Goal: Task Accomplishment & Management: Manage account settings

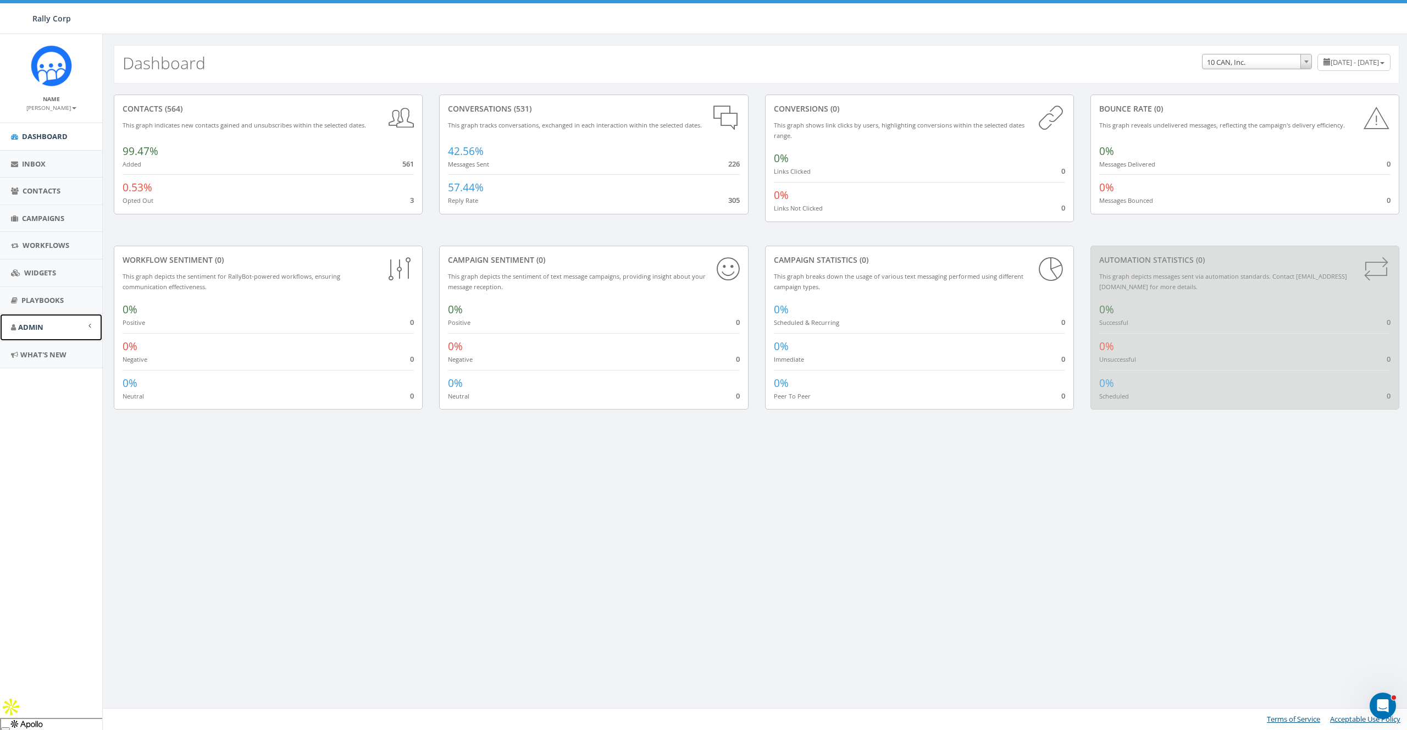
click at [35, 321] on link "Admin" at bounding box center [51, 327] width 102 height 27
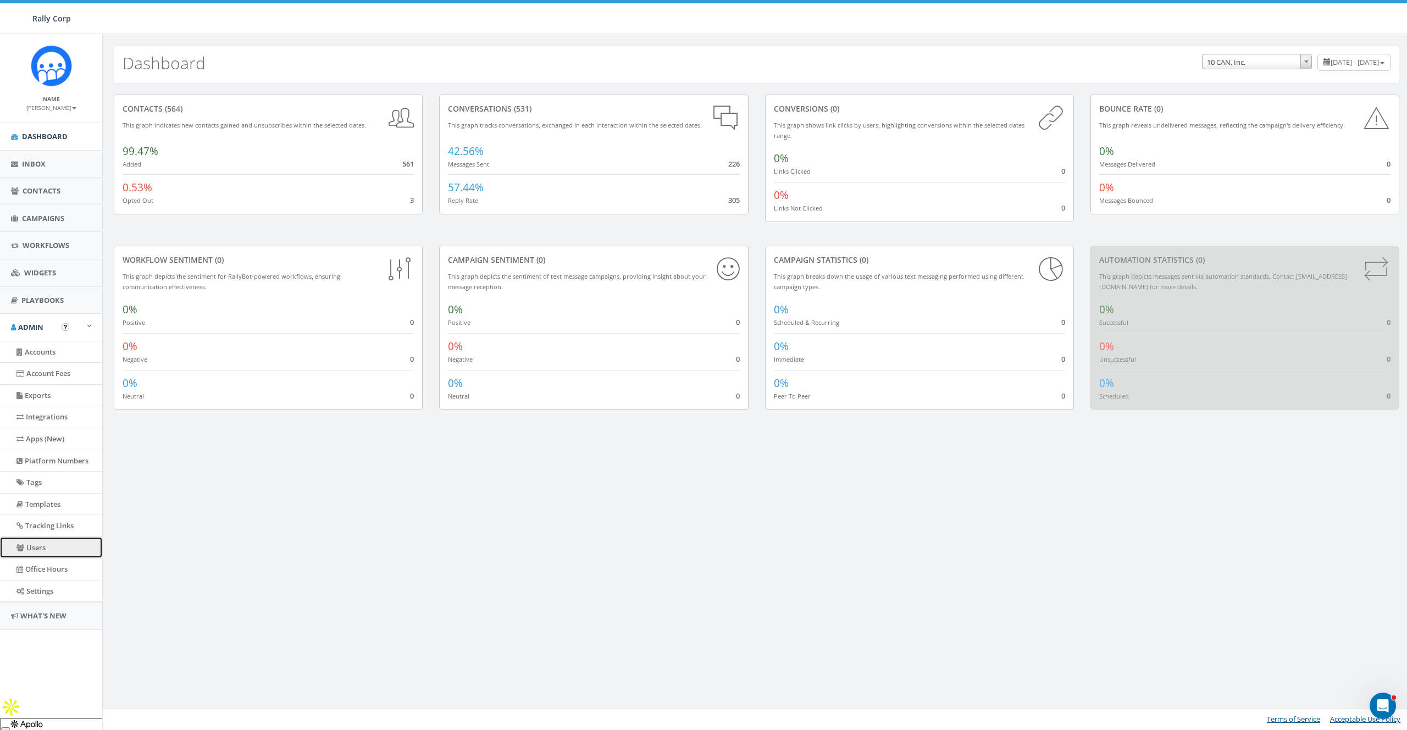
click at [32, 542] on link "Users" at bounding box center [51, 547] width 102 height 21
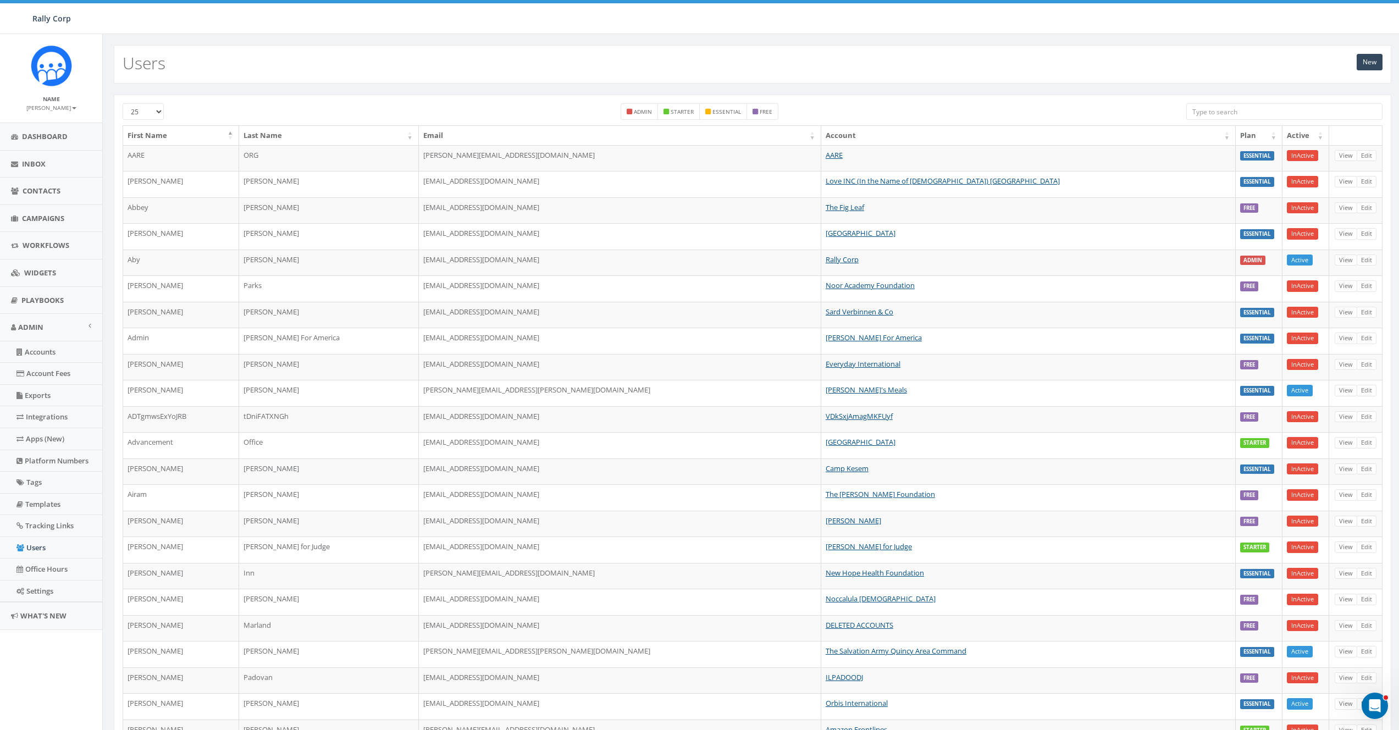
click at [1260, 99] on div "25 50 100 admin starter essential free First Name Last Name Email Account Plan …" at bounding box center [752, 464] width 1277 height 738
click at [1256, 110] on input "search" at bounding box center [1284, 111] width 196 height 16
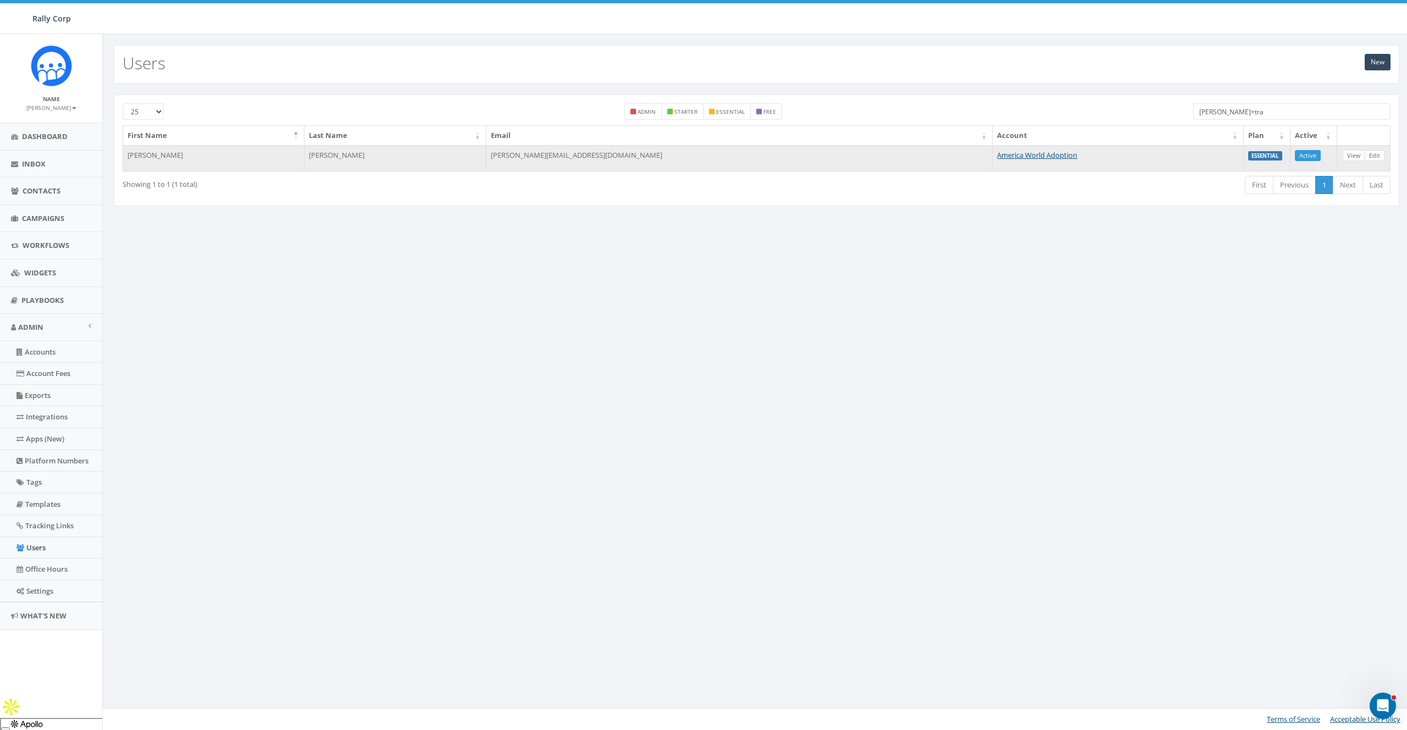
type input "james+tra"
click at [1375, 152] on link "Edit" at bounding box center [1374, 156] width 20 height 12
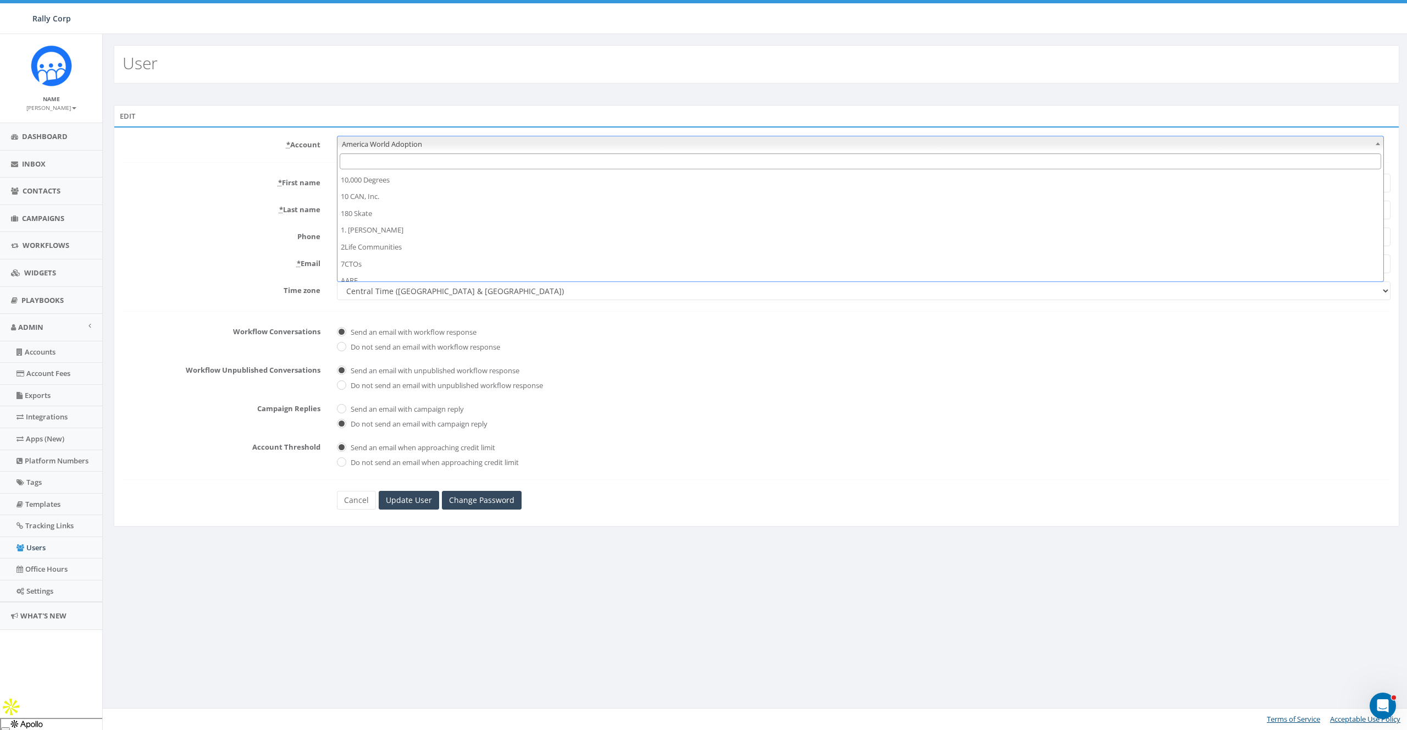
click at [459, 143] on span "America World Adoption" at bounding box center [860, 143] width 1046 height 15
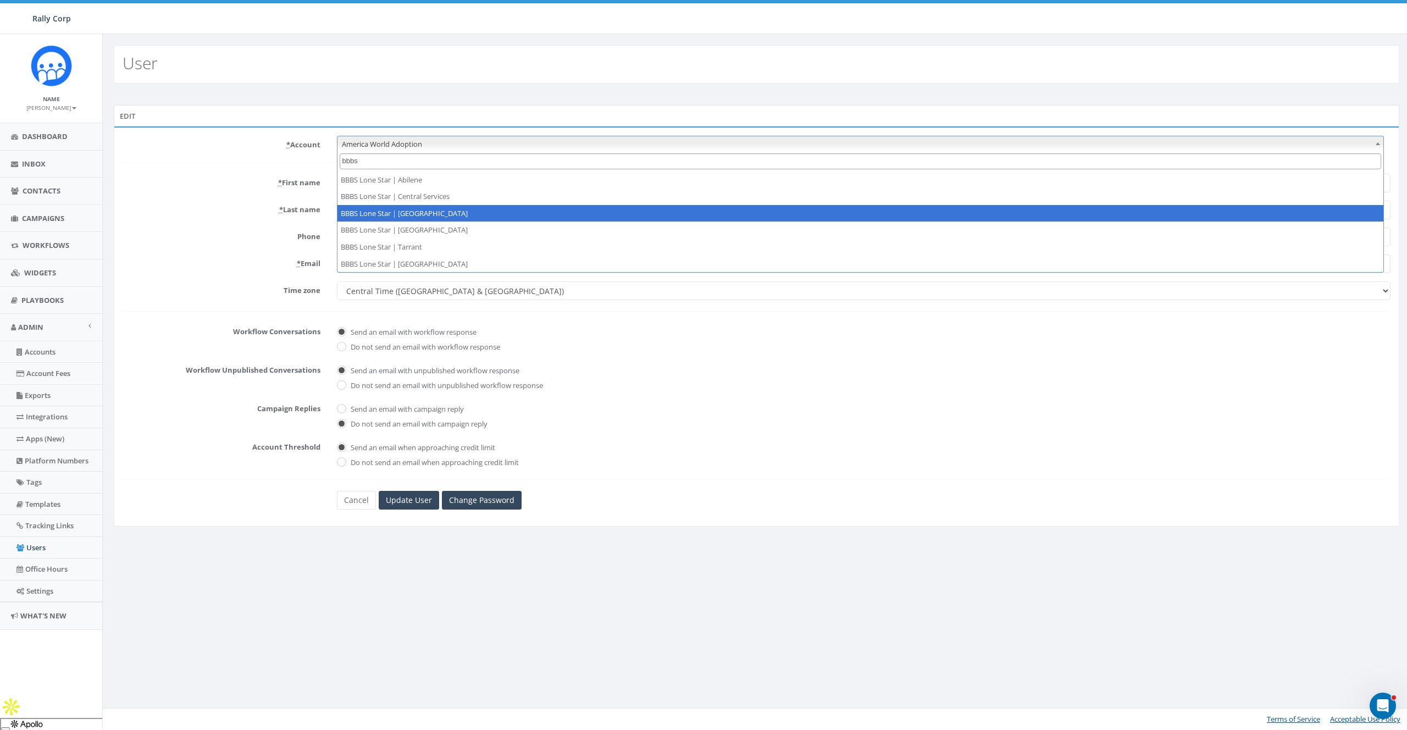
type input "bbbs"
select select "1365"
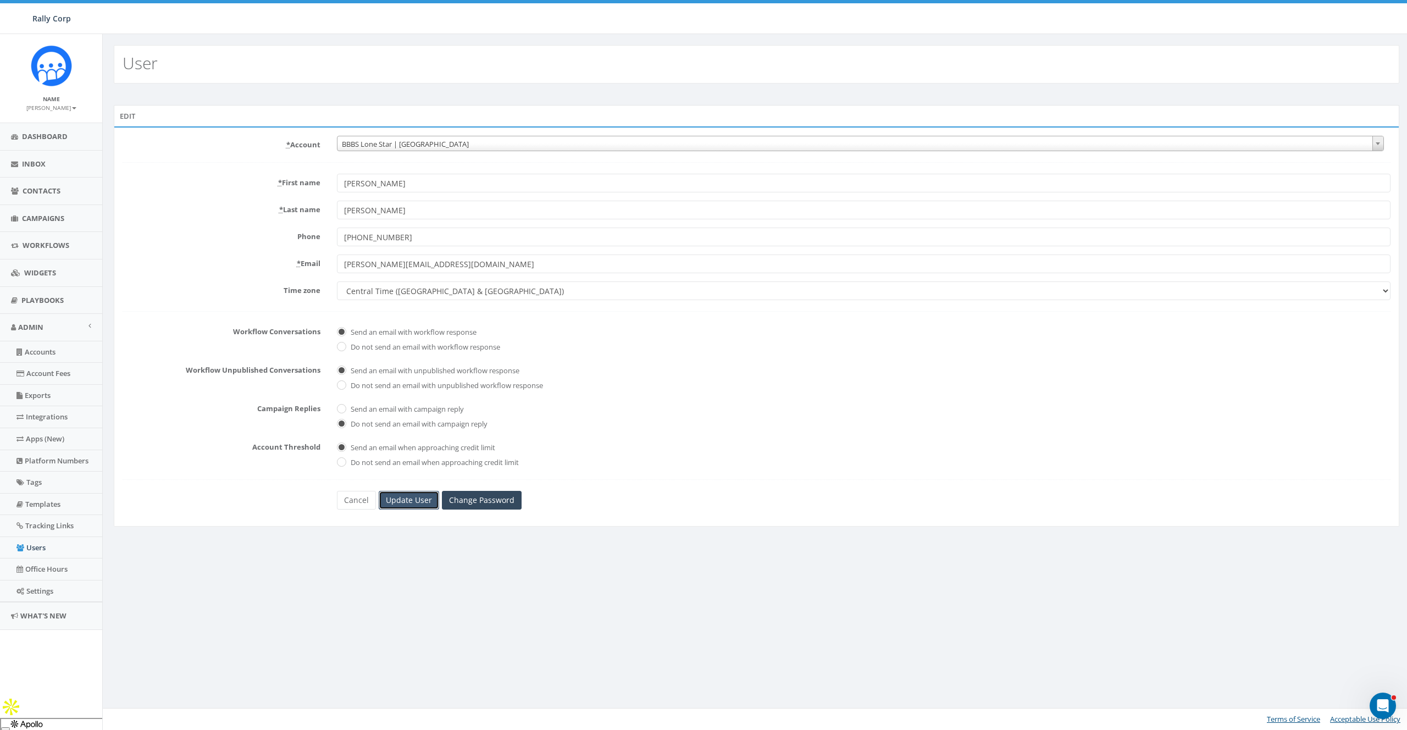
click at [412, 501] on input "Update User" at bounding box center [409, 500] width 60 height 19
click at [31, 549] on link "Users" at bounding box center [51, 547] width 102 height 21
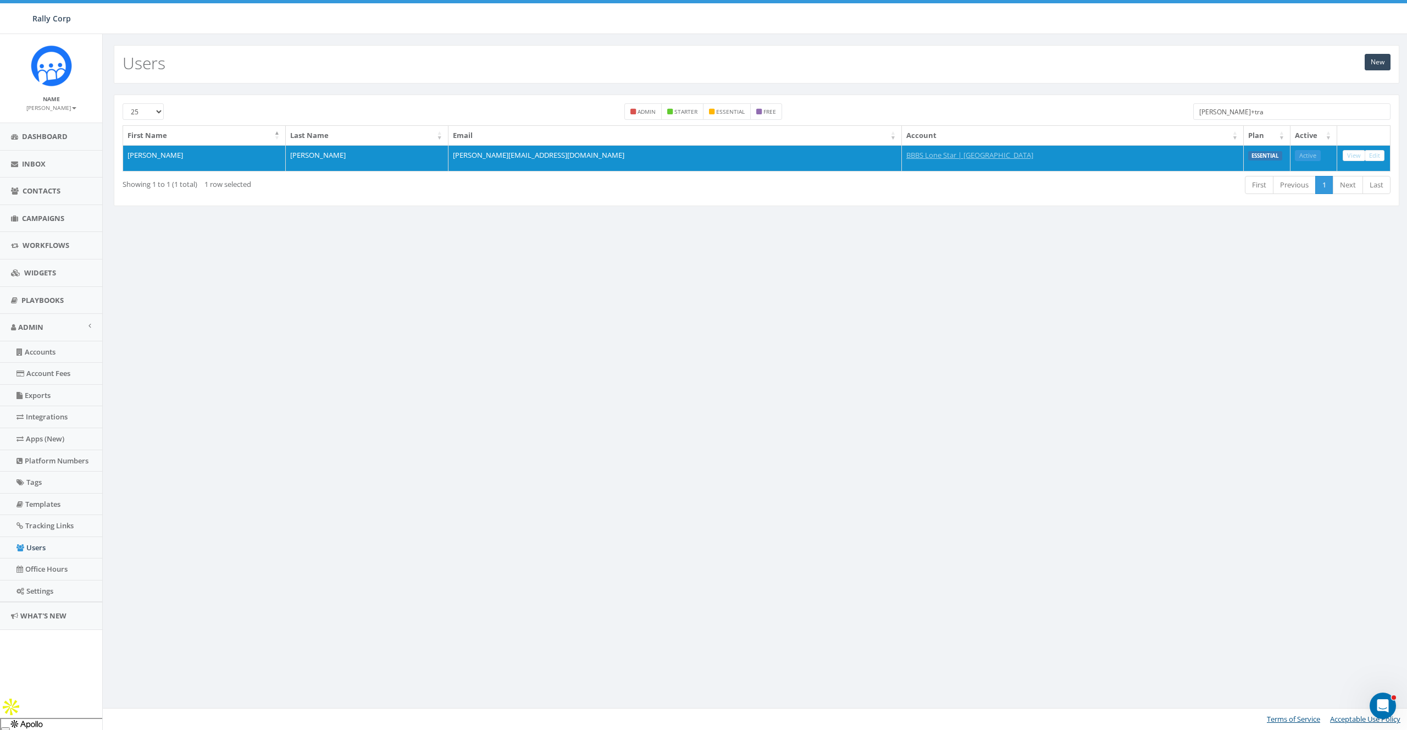
click at [1263, 103] on input "[PERSON_NAME]+tra" at bounding box center [1292, 111] width 198 height 16
click at [1259, 107] on input "james+tra" at bounding box center [1292, 111] width 198 height 16
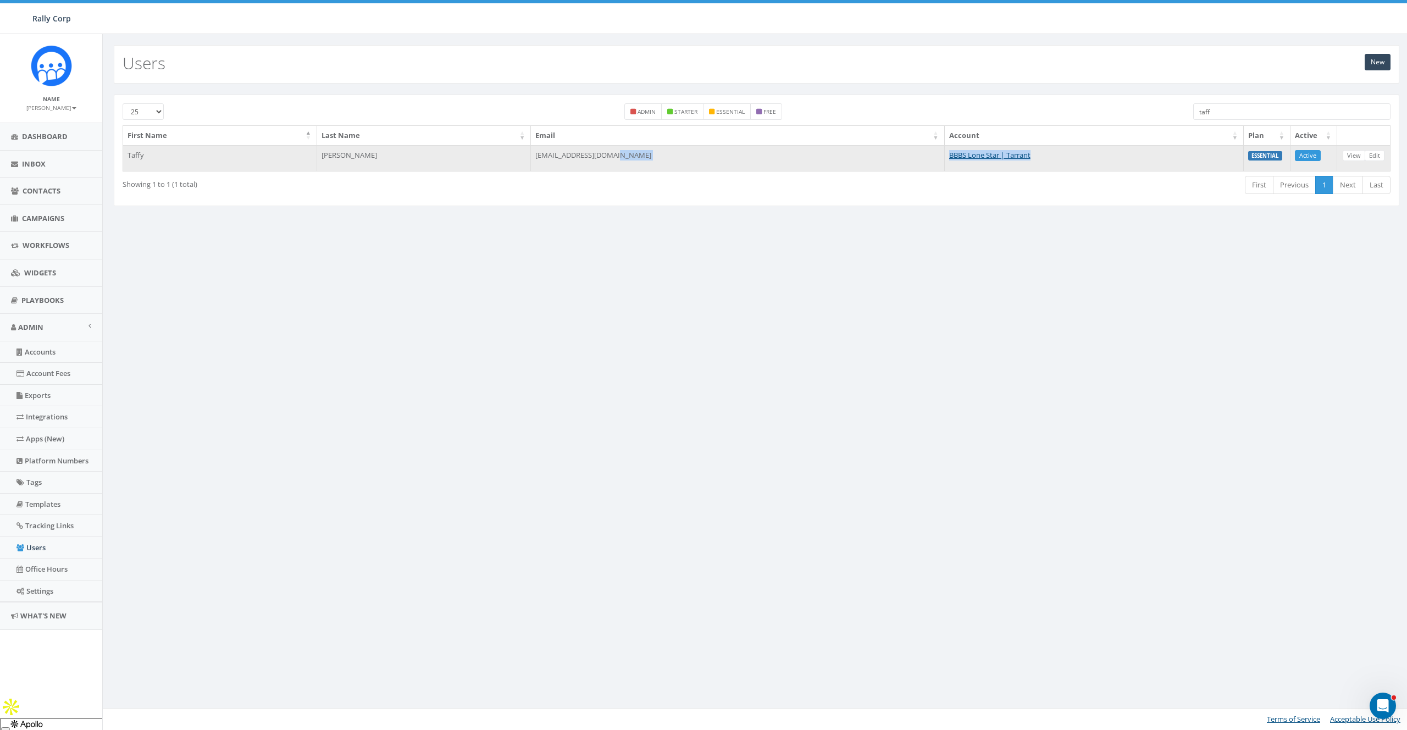
drag, startPoint x: 1008, startPoint y: 154, endPoint x: 881, endPoint y: 155, distance: 126.4
click at [881, 155] on tr "Taffy Olszewski tolszewski@bbbstx.org BBBS Lone Star | Tarrant ESSENTIAL Active…" at bounding box center [756, 158] width 1267 height 26
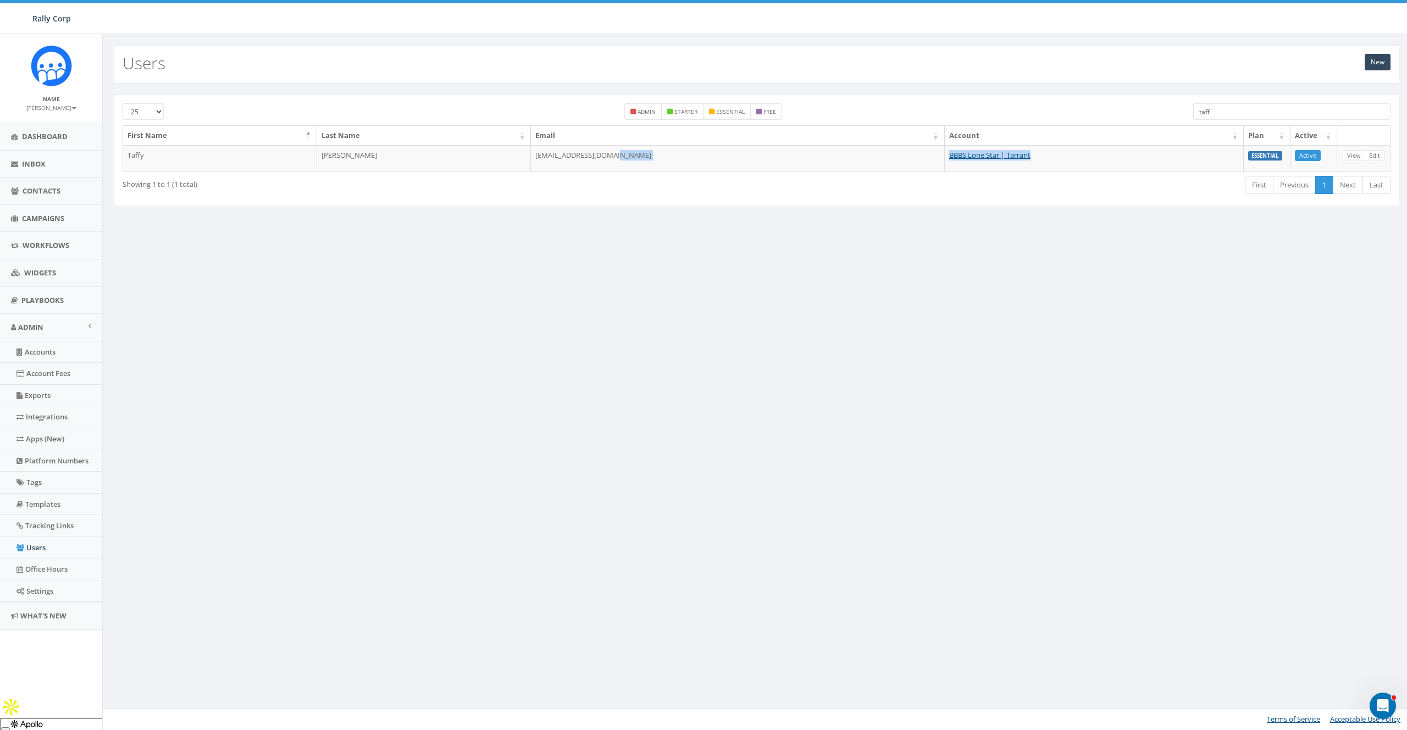
copy tr "BBBS Lone Star | Tarrant"
click at [1289, 102] on div "25 50 100 admin starter essential free taff First Name Last Name Email Account …" at bounding box center [756, 151] width 1285 height 112
click at [1276, 108] on input "taff" at bounding box center [1292, 111] width 198 height 16
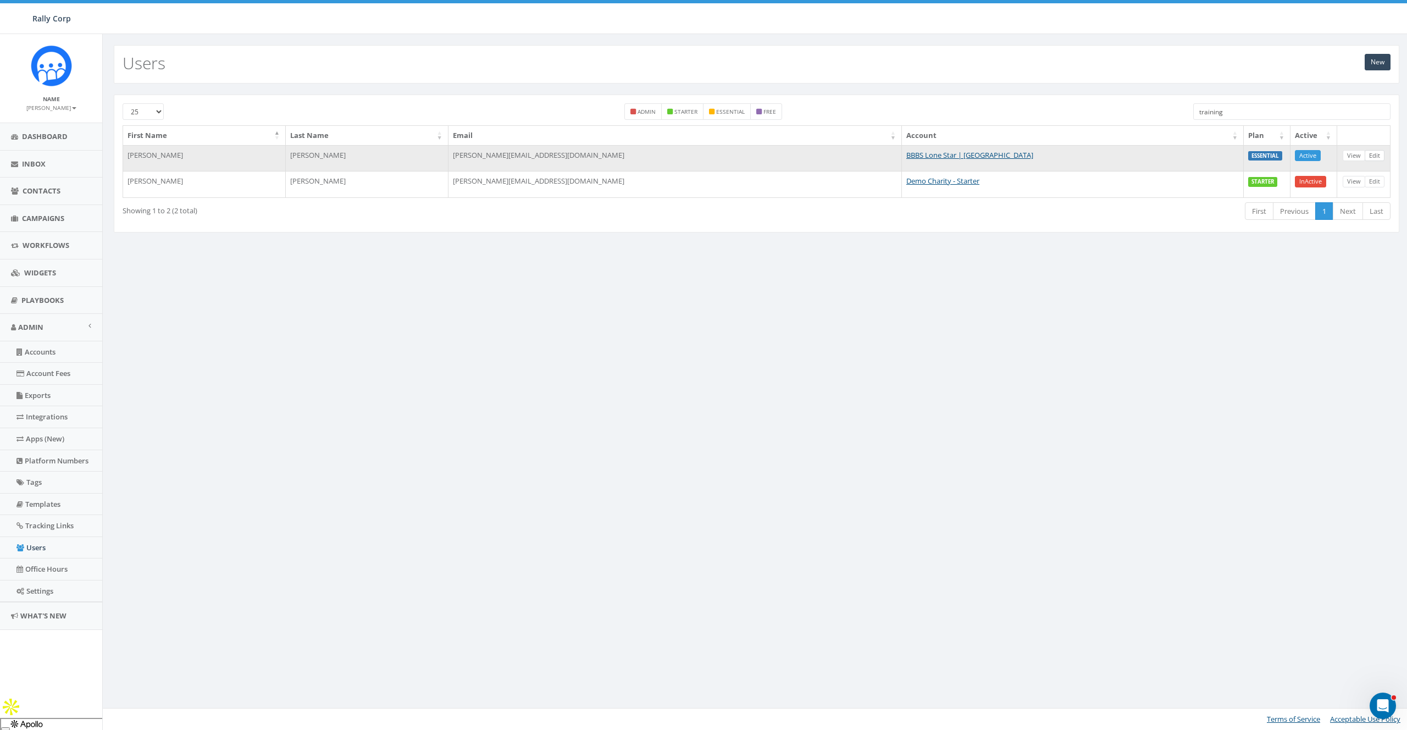
type input "training"
click at [1372, 158] on link "Edit" at bounding box center [1374, 156] width 20 height 12
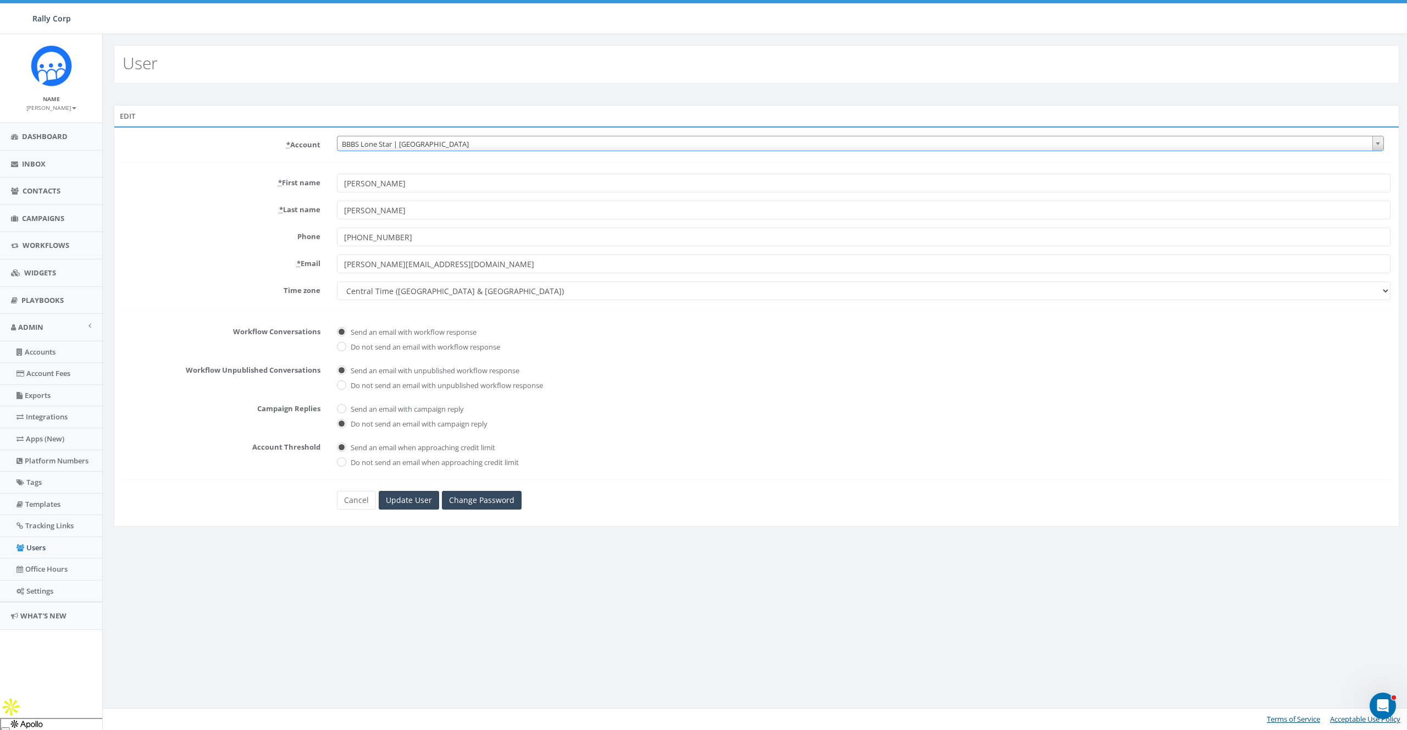
click at [359, 142] on span "BBBS Lone Star | Dallas" at bounding box center [860, 143] width 1046 height 15
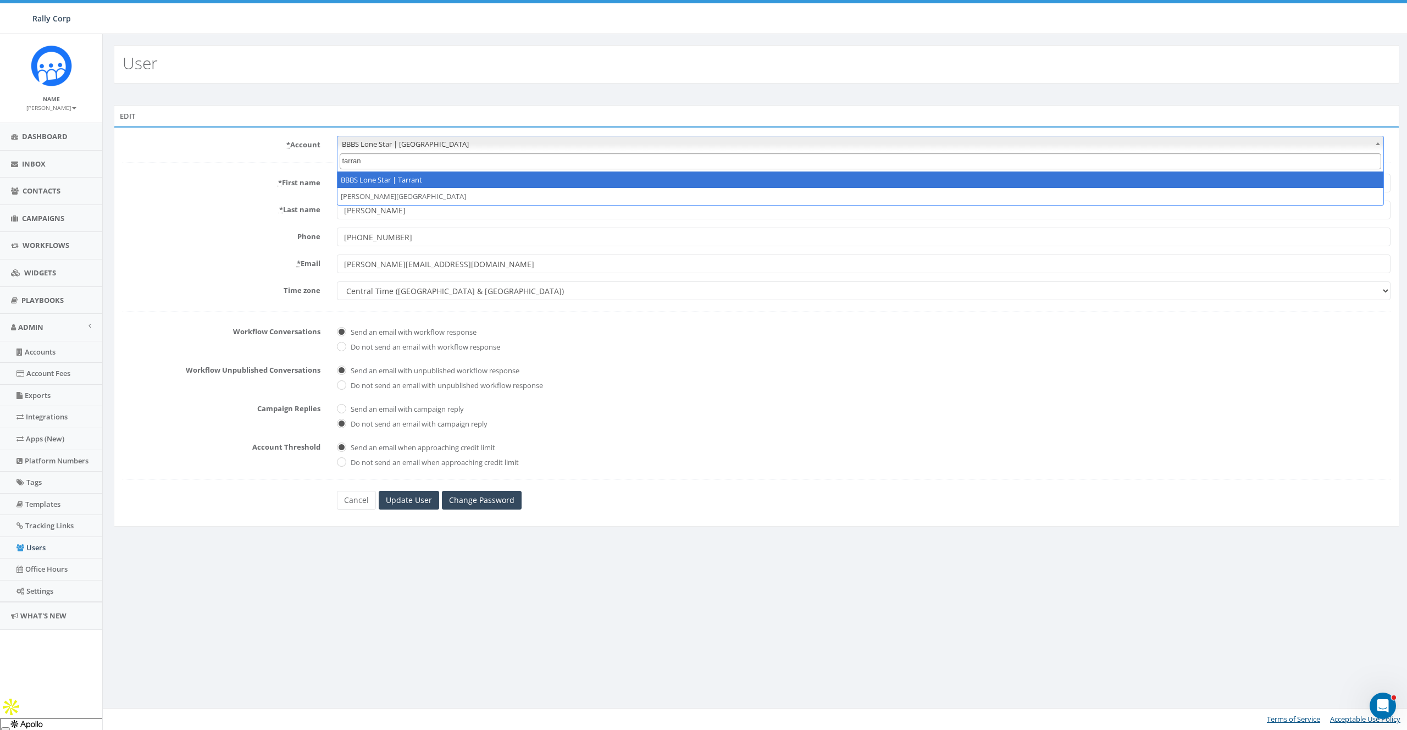
type input "tarran"
select select "1373"
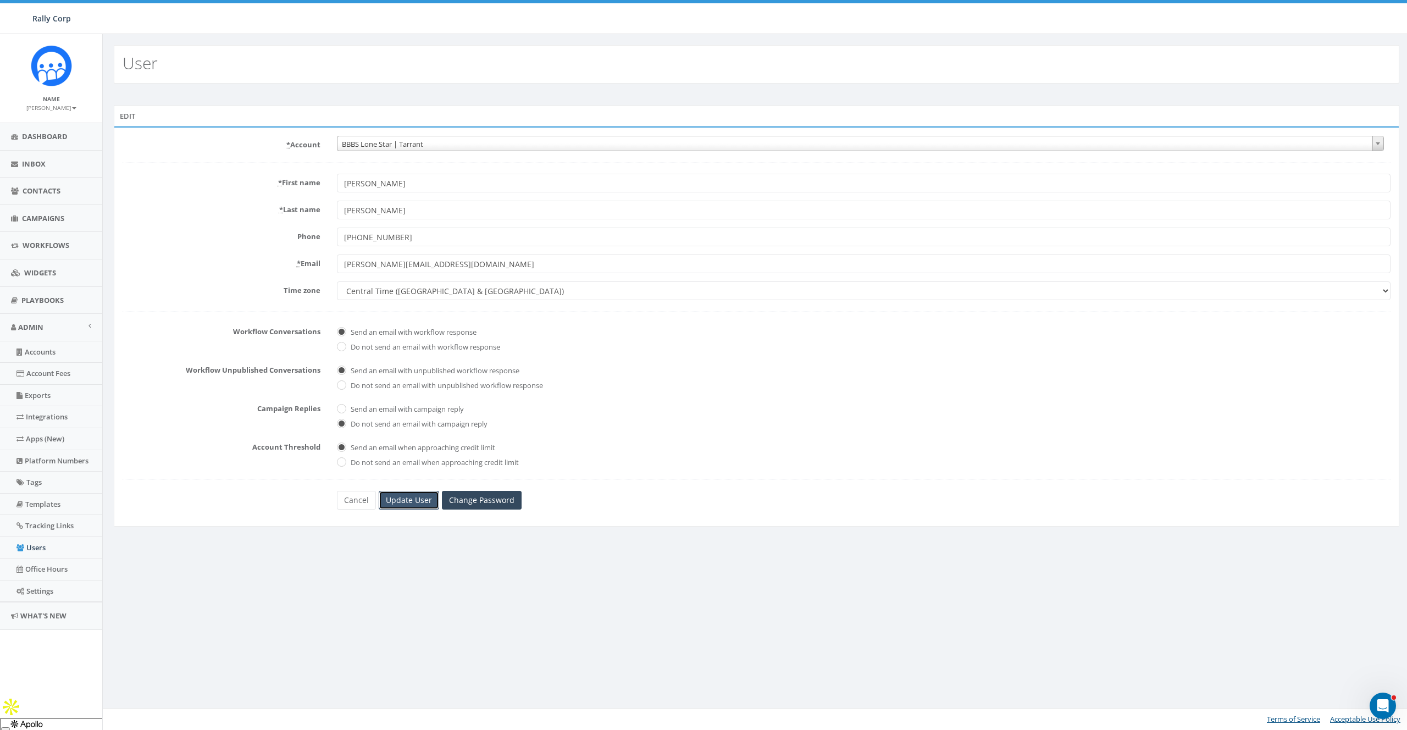
click at [414, 499] on input "Update User" at bounding box center [409, 500] width 60 height 19
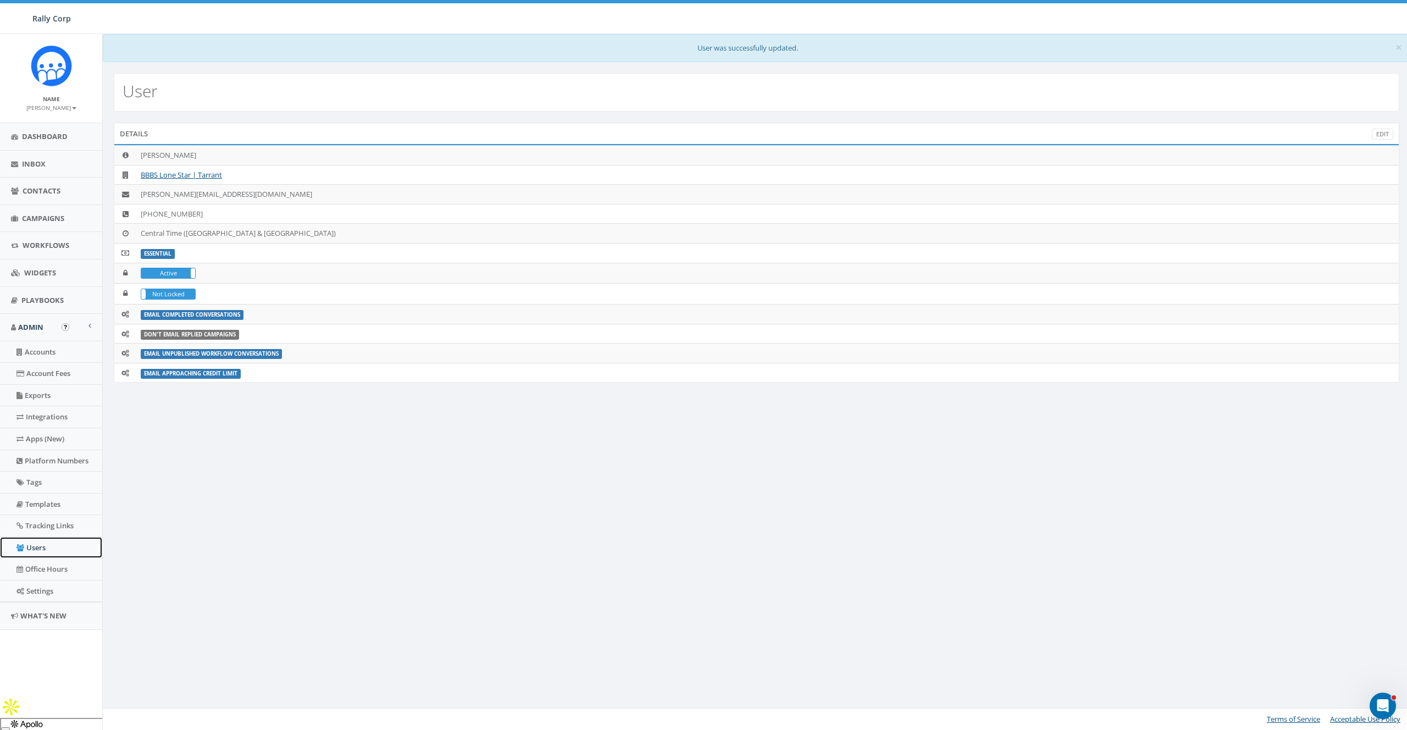
click at [36, 545] on link "Users" at bounding box center [51, 547] width 102 height 21
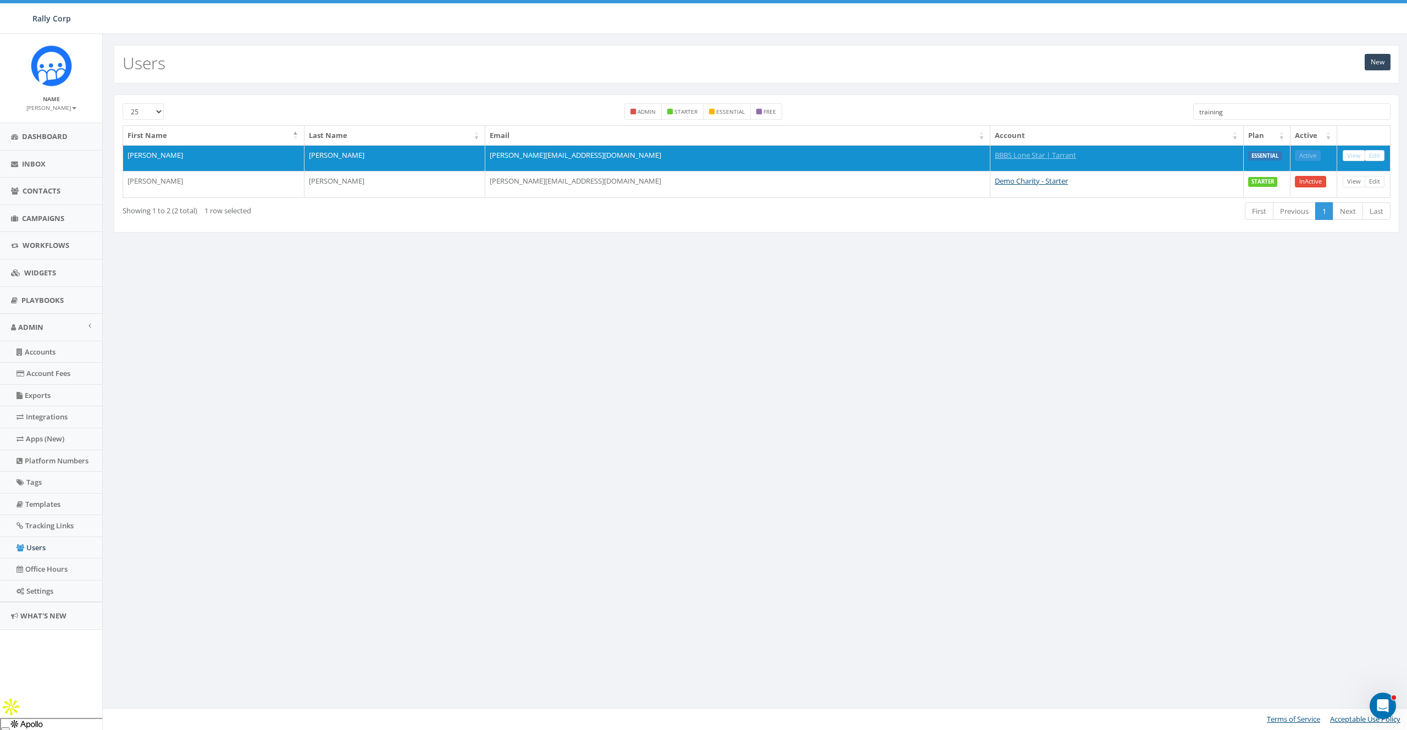
click at [1252, 108] on input "training" at bounding box center [1292, 111] width 198 height 16
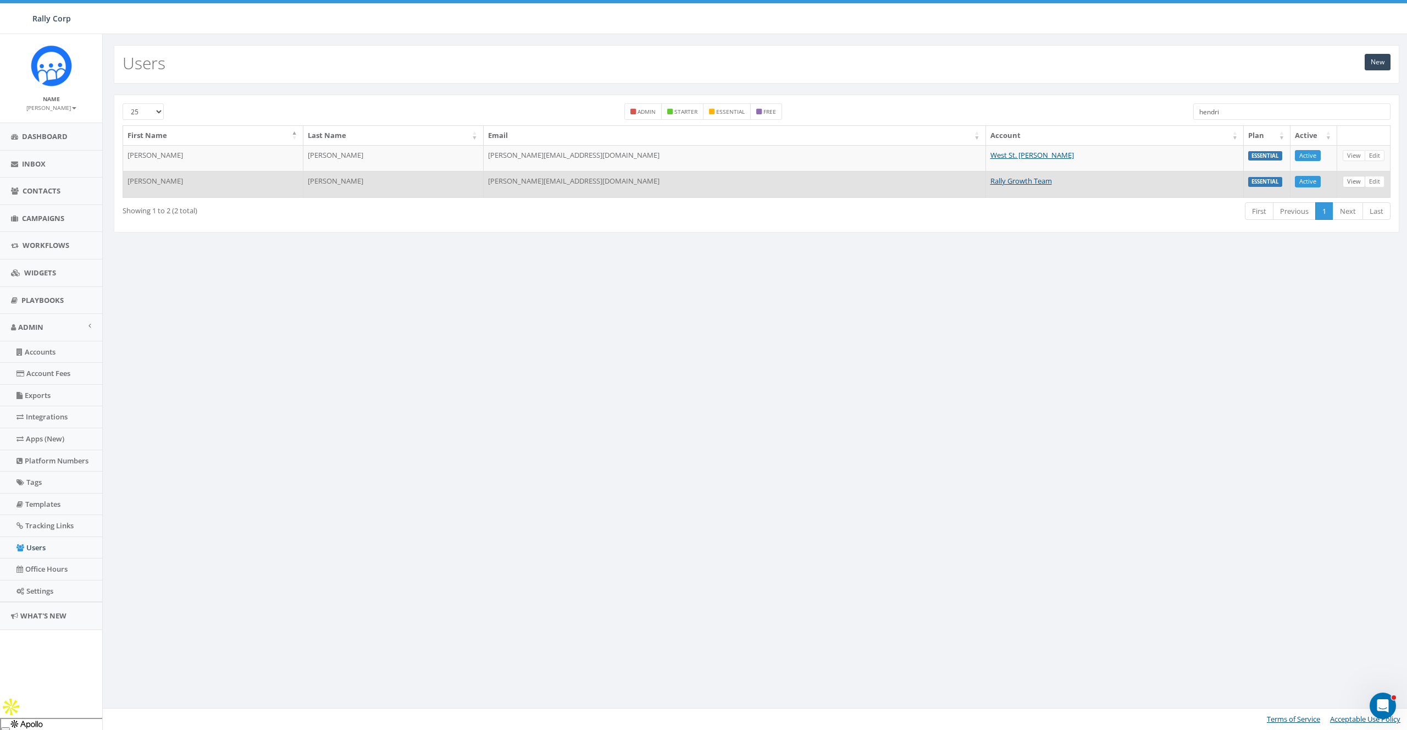
type input "hendri"
click at [1347, 181] on link "View" at bounding box center [1354, 182] width 23 height 12
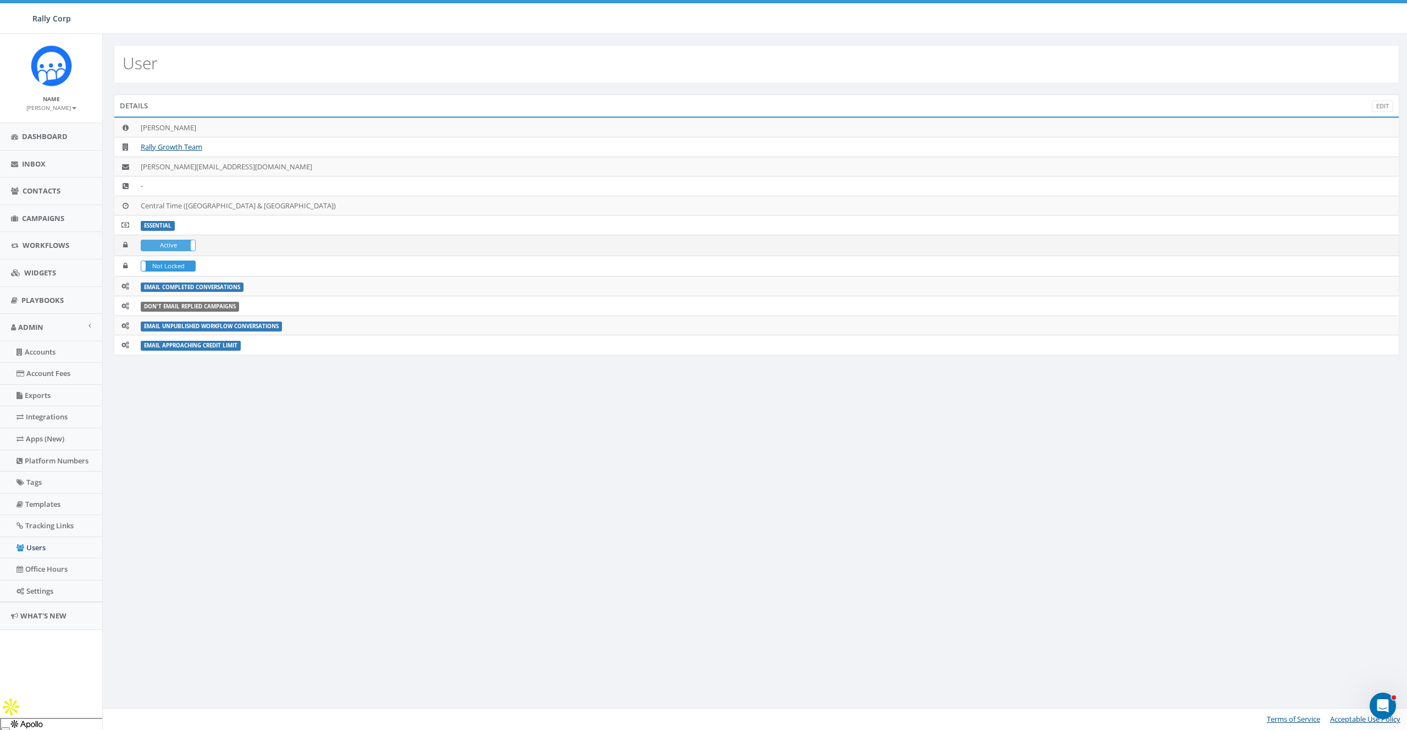
click at [179, 246] on label "Active" at bounding box center [168, 245] width 54 height 10
click at [178, 270] on label "Not Locked" at bounding box center [168, 266] width 54 height 10
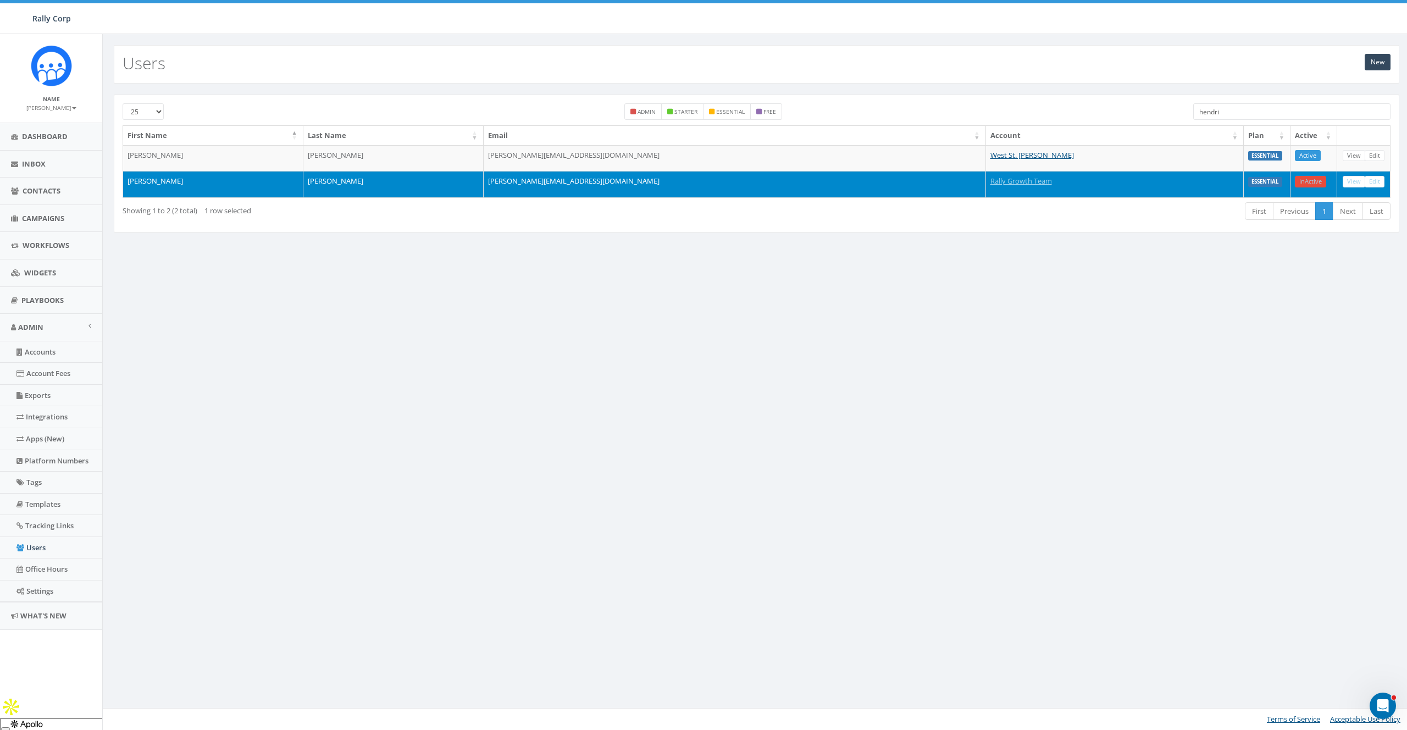
click at [1251, 107] on input "hendri" at bounding box center [1292, 111] width 198 height 16
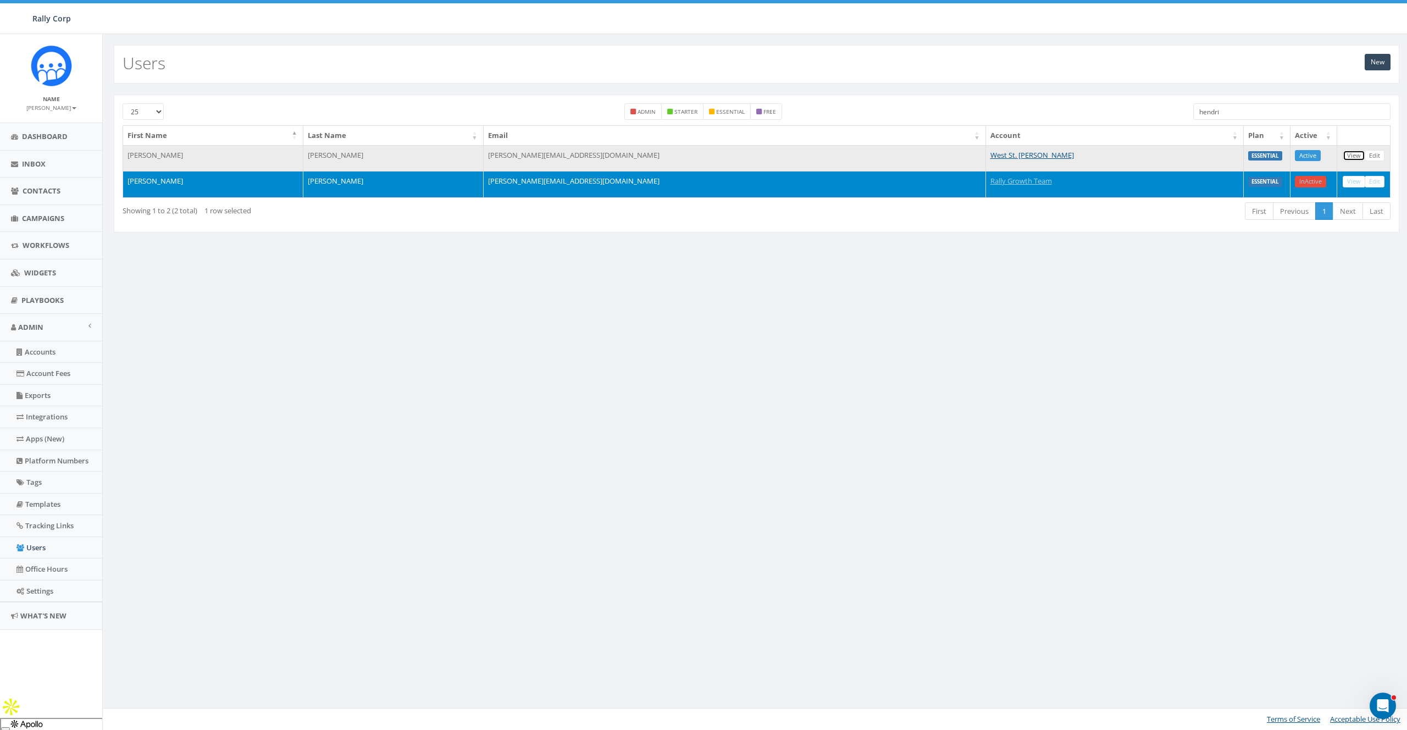
click at [1359, 153] on link "View" at bounding box center [1354, 156] width 23 height 12
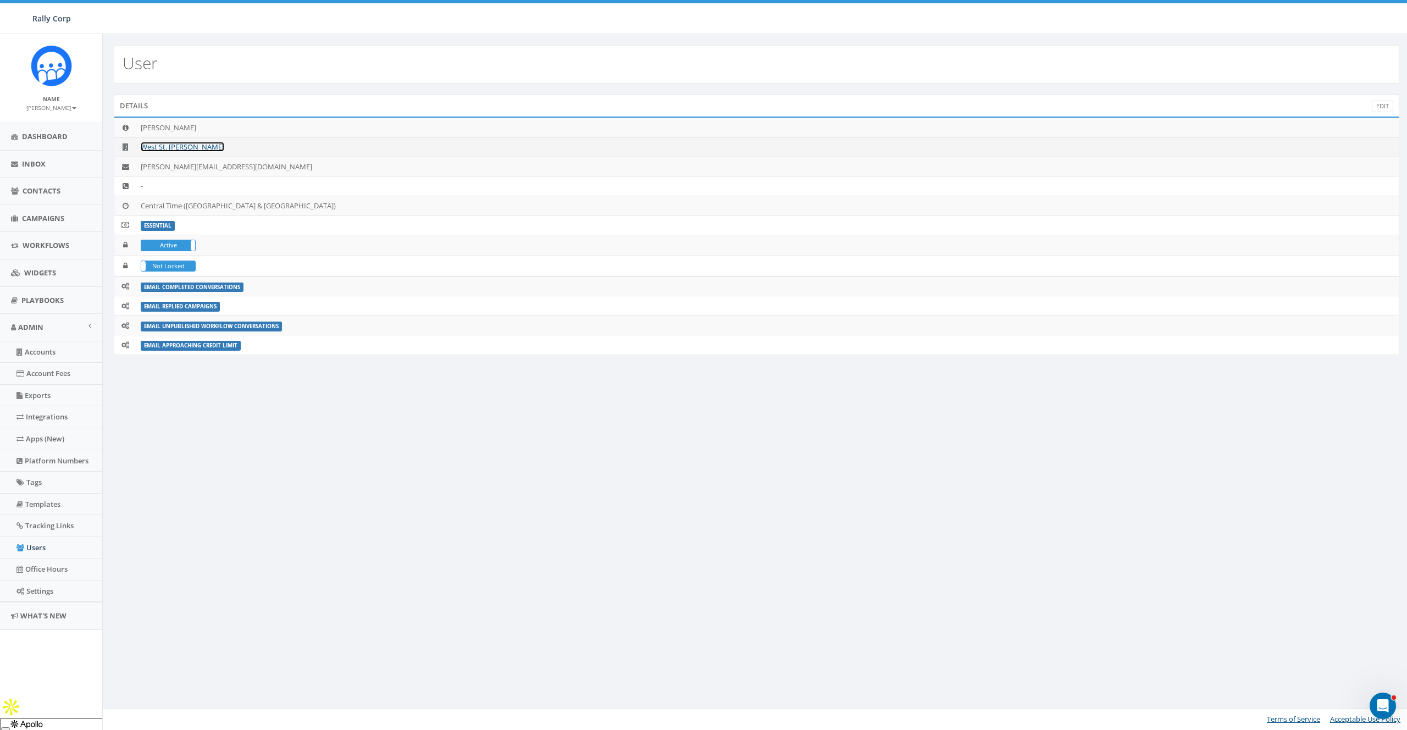
click at [174, 144] on link "West St. [PERSON_NAME]" at bounding box center [183, 147] width 84 height 10
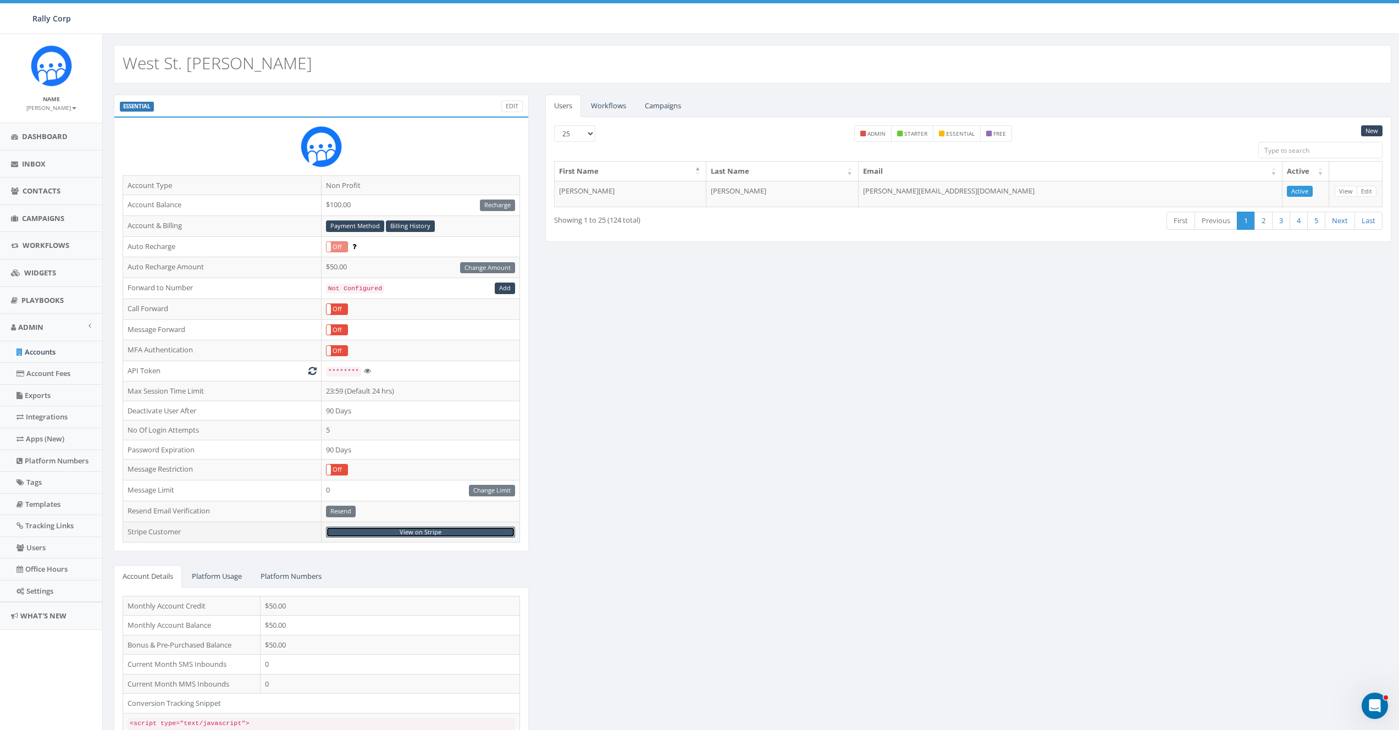
click at [420, 532] on link "View on Stripe" at bounding box center [420, 532] width 189 height 12
click at [702, 317] on div "ESSENTIAL Edit Account Type Non Profit Account Balance $100.00 Recharge Account…" at bounding box center [753, 432] width 1294 height 674
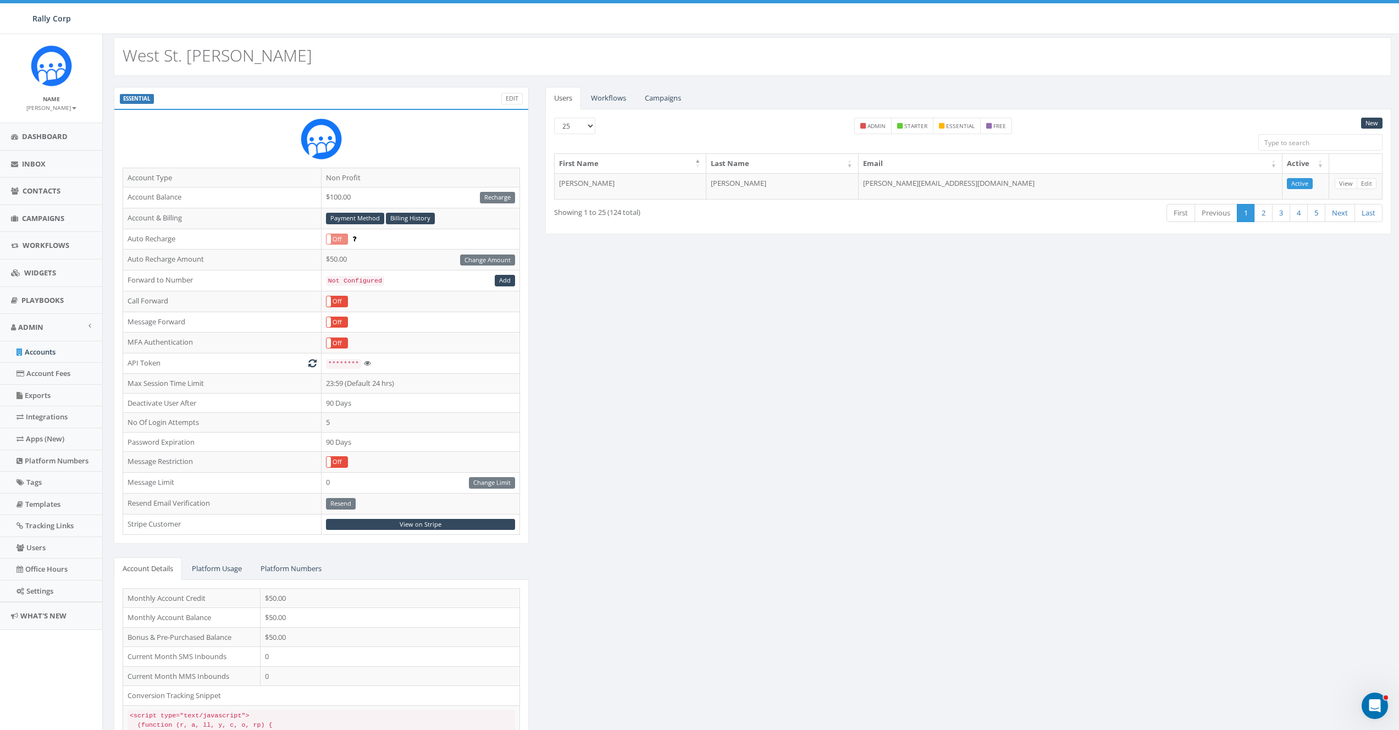
scroll to position [18, 0]
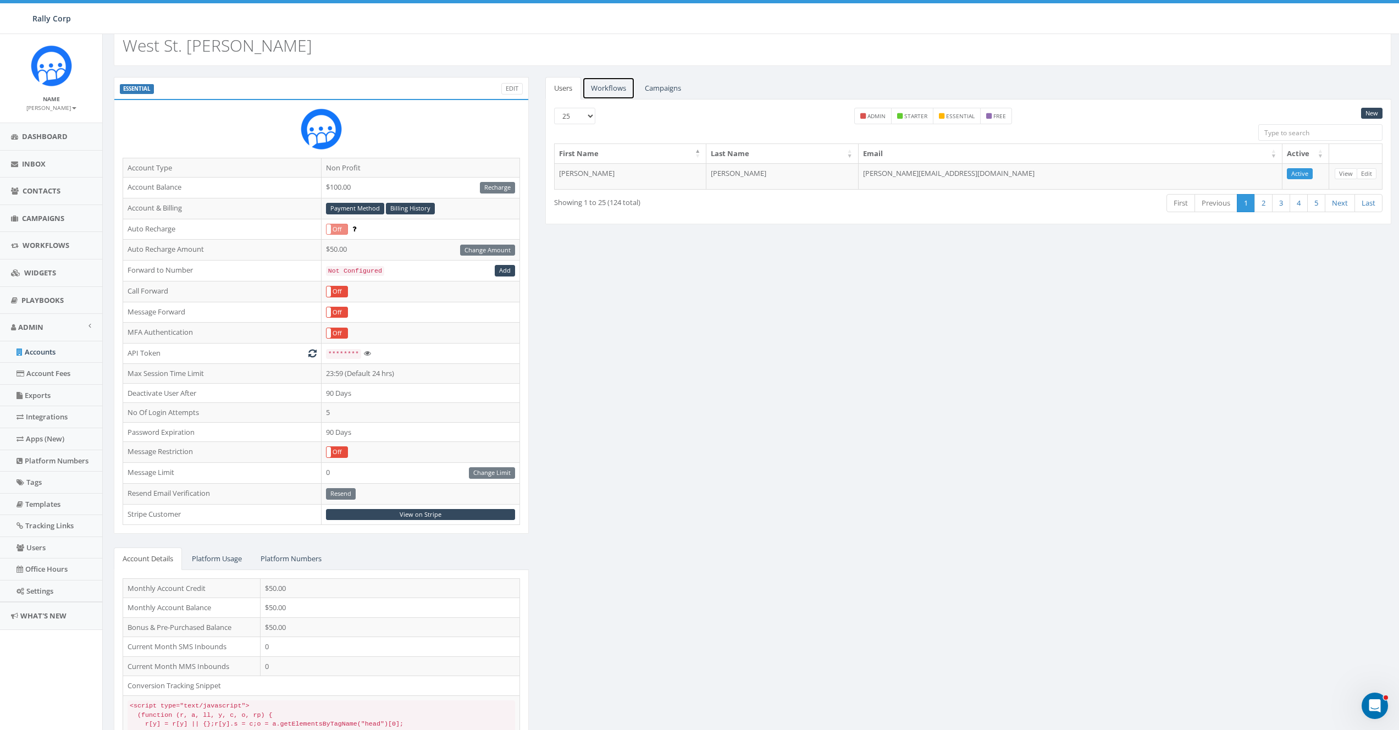
click at [611, 90] on link "Workflows" at bounding box center [608, 88] width 53 height 23
click at [657, 85] on link "Campaigns" at bounding box center [663, 88] width 54 height 23
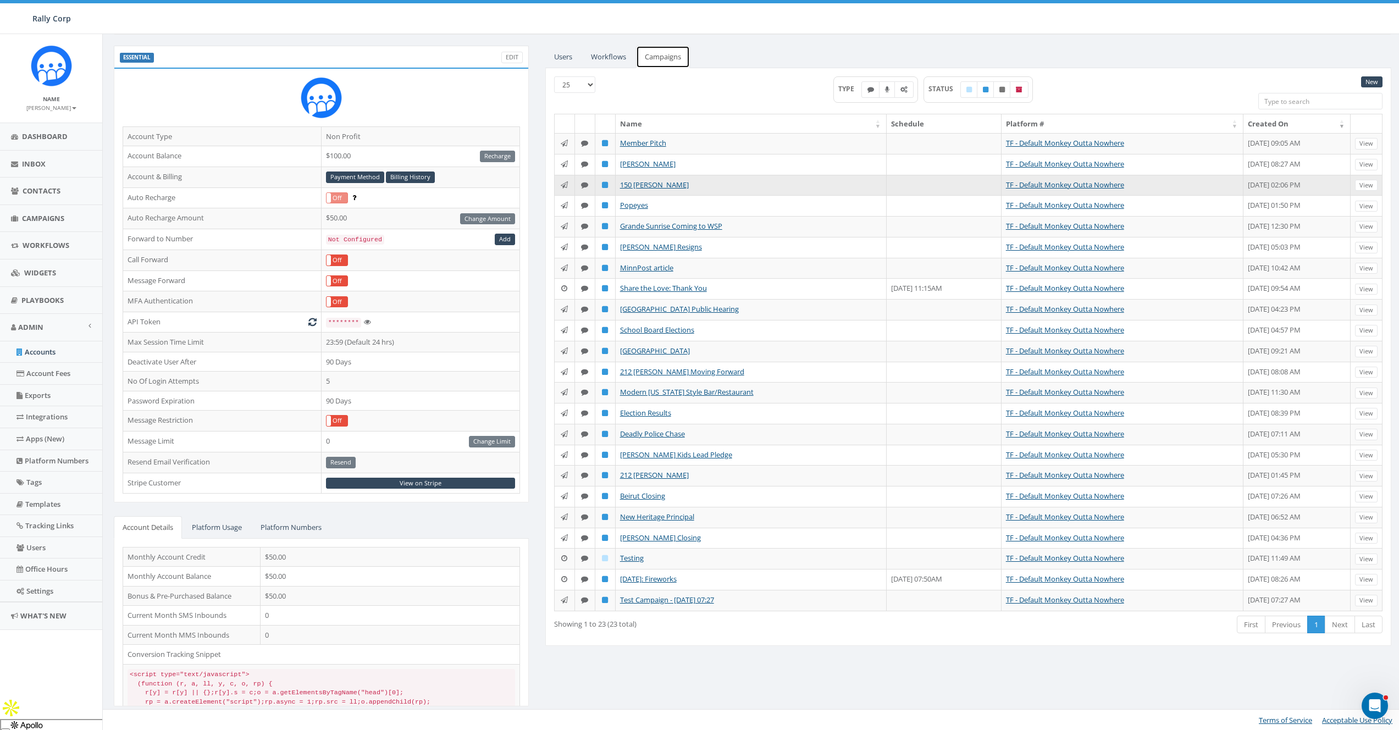
scroll to position [0, 0]
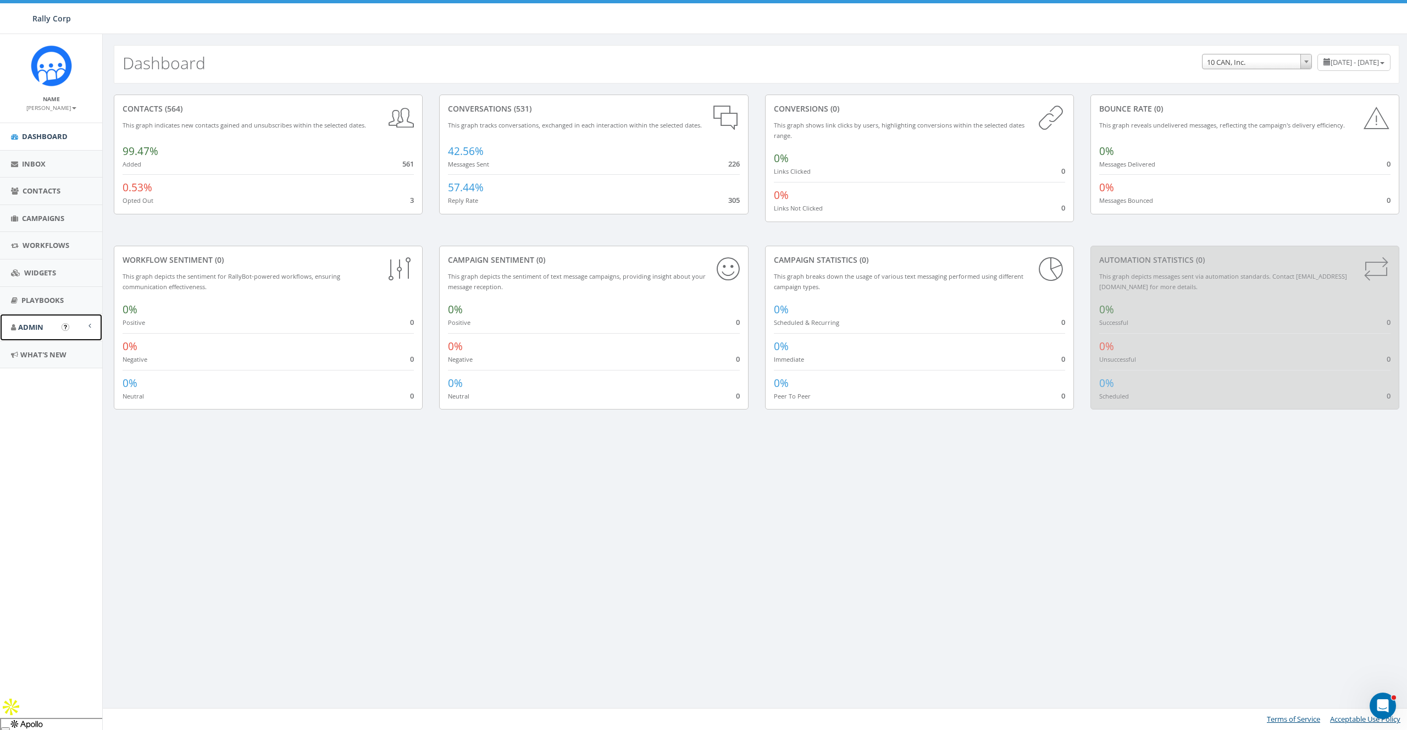
click at [35, 335] on link "Admin" at bounding box center [51, 327] width 102 height 27
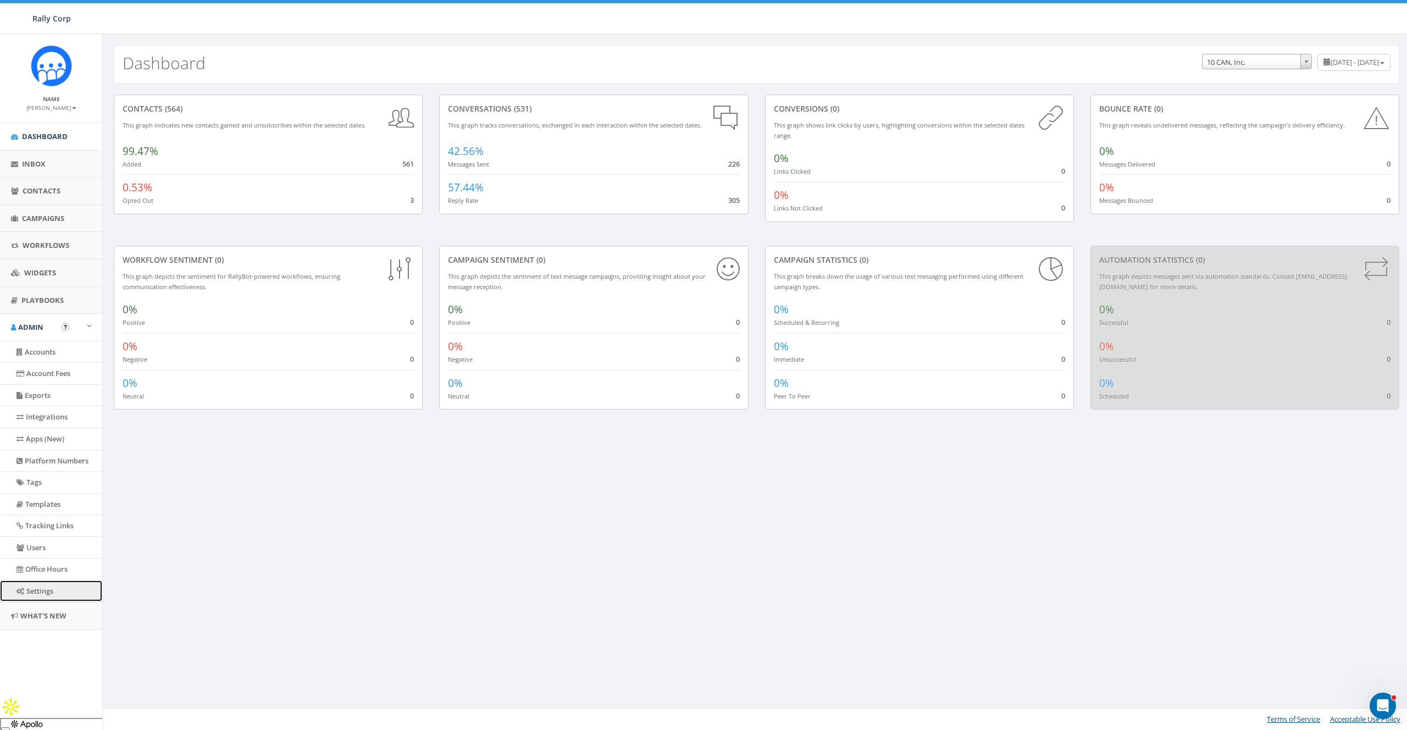
click at [34, 592] on link "Settings" at bounding box center [51, 590] width 102 height 21
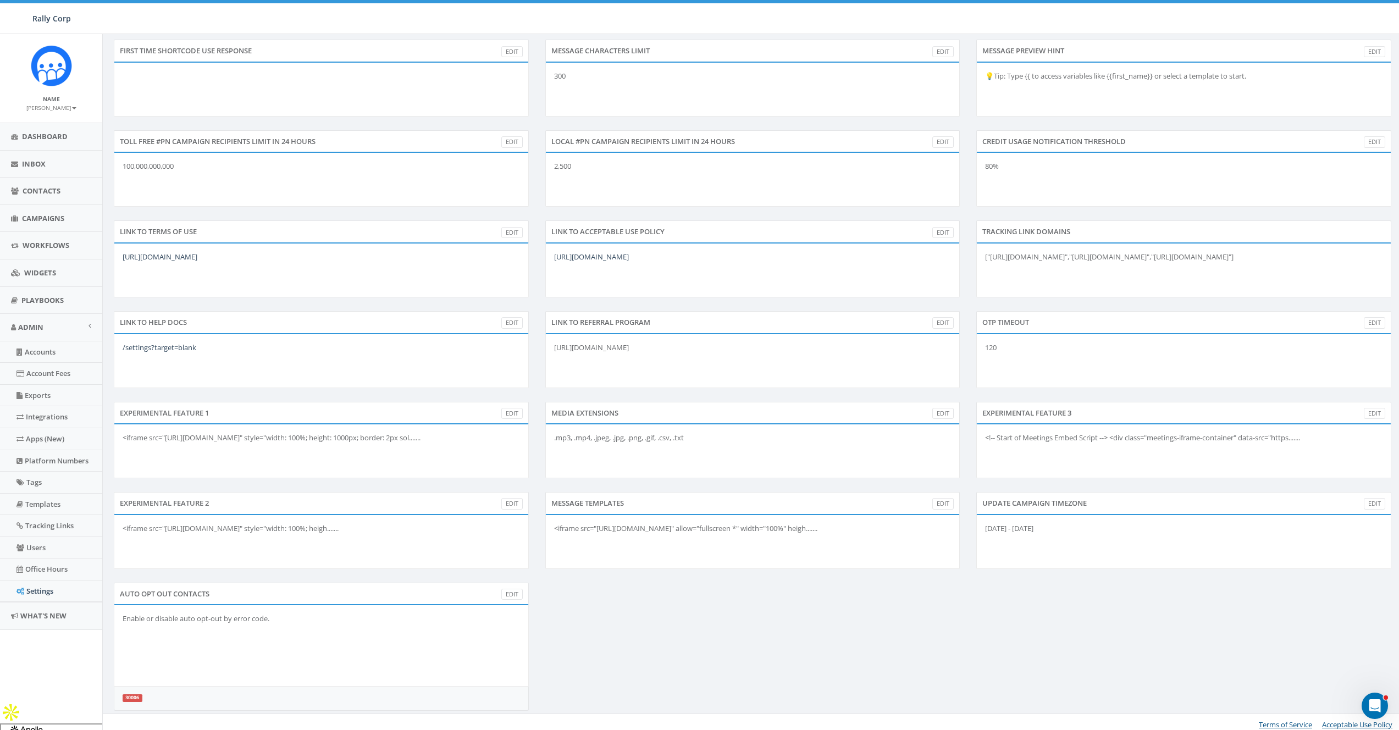
scroll to position [198, 0]
click at [715, 620] on div "AUTO OPT OUT CONTACTS Edit Enable or disable auto opt-out by error code. 30006" at bounding box center [753, 649] width 1294 height 142
click at [672, 435] on div ".mp3, .mp4, .jpeg, .jpg, .png, .gif, .csv, .txt" at bounding box center [752, 446] width 415 height 55
click at [939, 408] on link "Edit" at bounding box center [942, 409] width 21 height 12
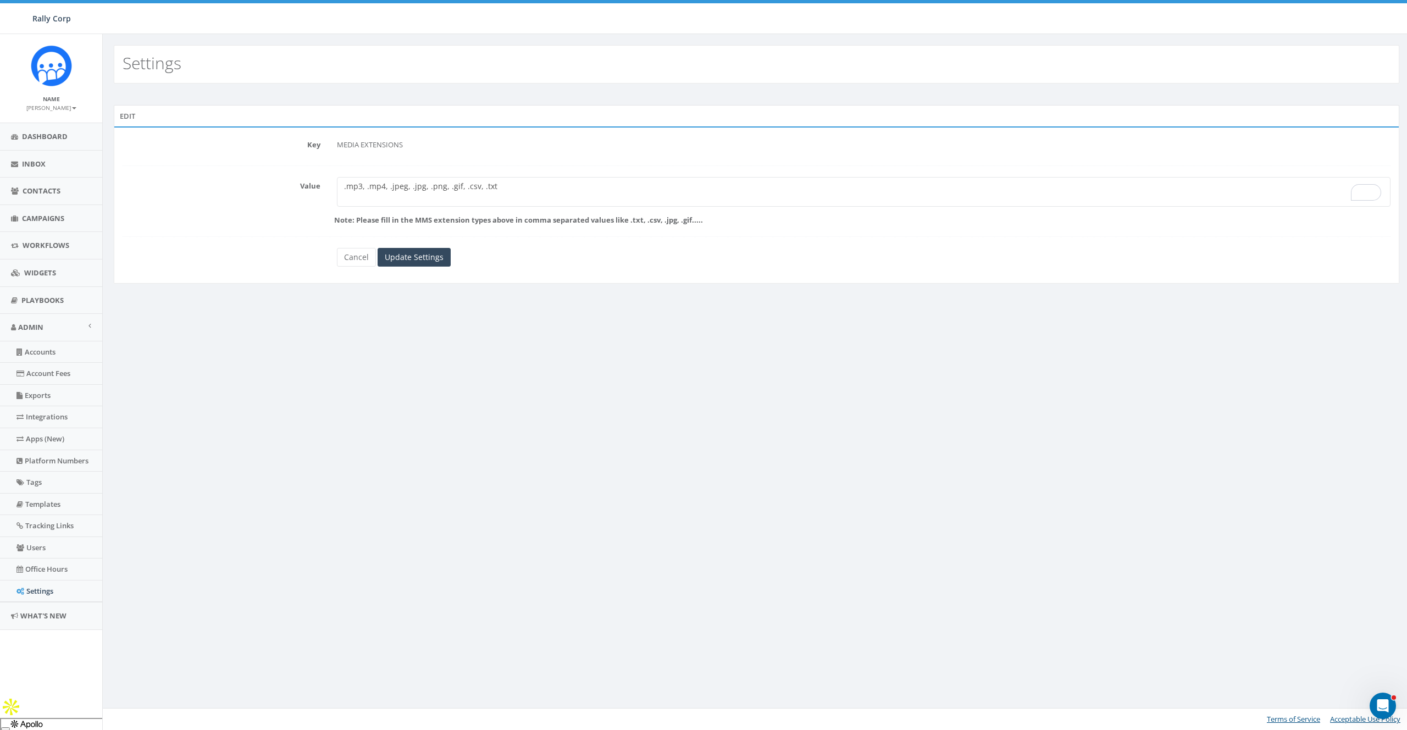
click at [537, 187] on textarea ".mp3, .mp4, .jpeg, .jpg, .png, .gif, .csv, .txt" at bounding box center [864, 192] width 1054 height 30
paste textarea "vcf"
type textarea ".mp3, .mp4, .jpeg, .jpg, .png, .gif, .csv, .txt, .vcf"
click at [427, 257] on input "Update Settings" at bounding box center [414, 257] width 73 height 19
